Goal: Task Accomplishment & Management: Manage account settings

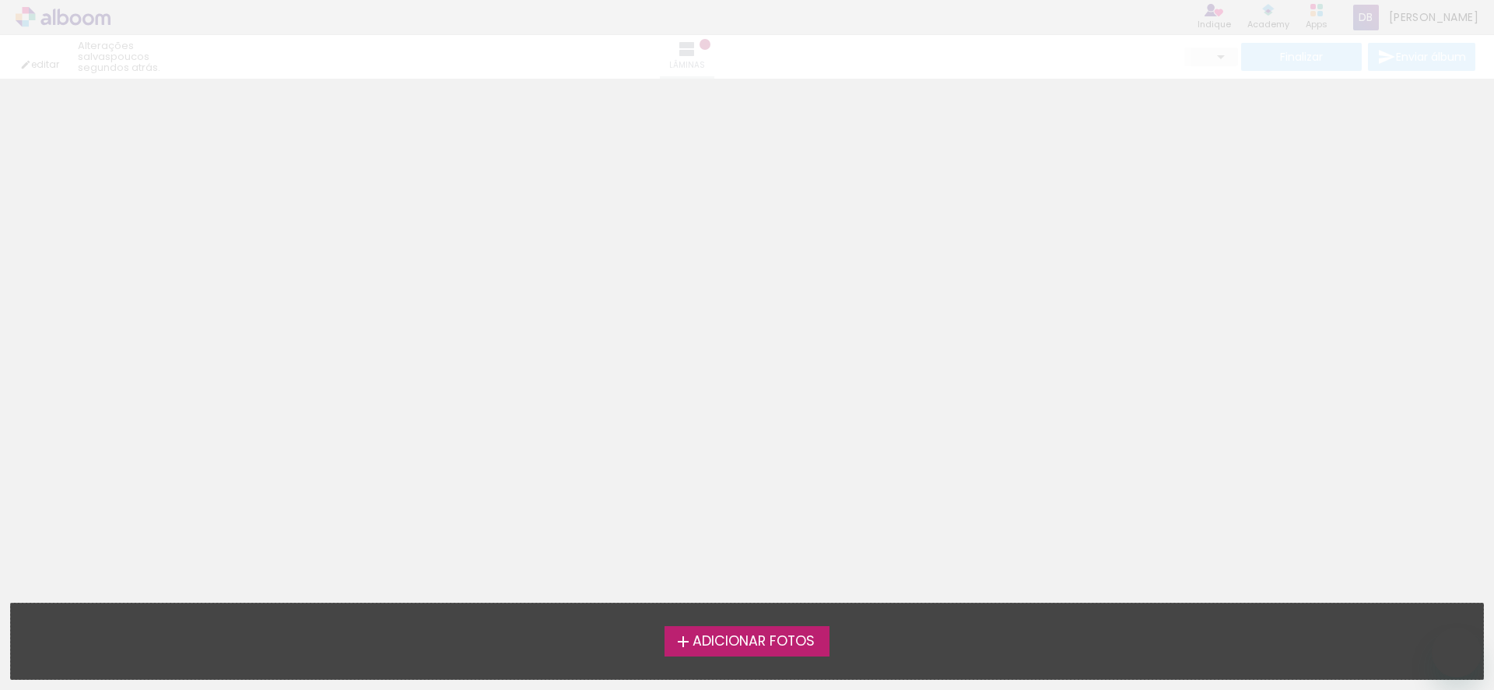
type input "0"
